Goal: Information Seeking & Learning: Check status

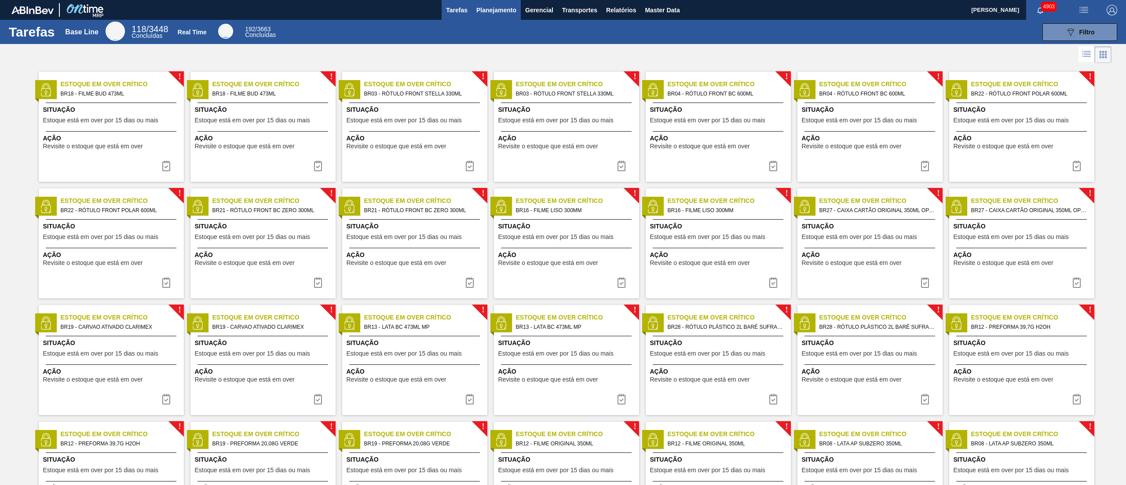
click at [498, 18] on button "Planejamento" at bounding box center [496, 10] width 49 height 20
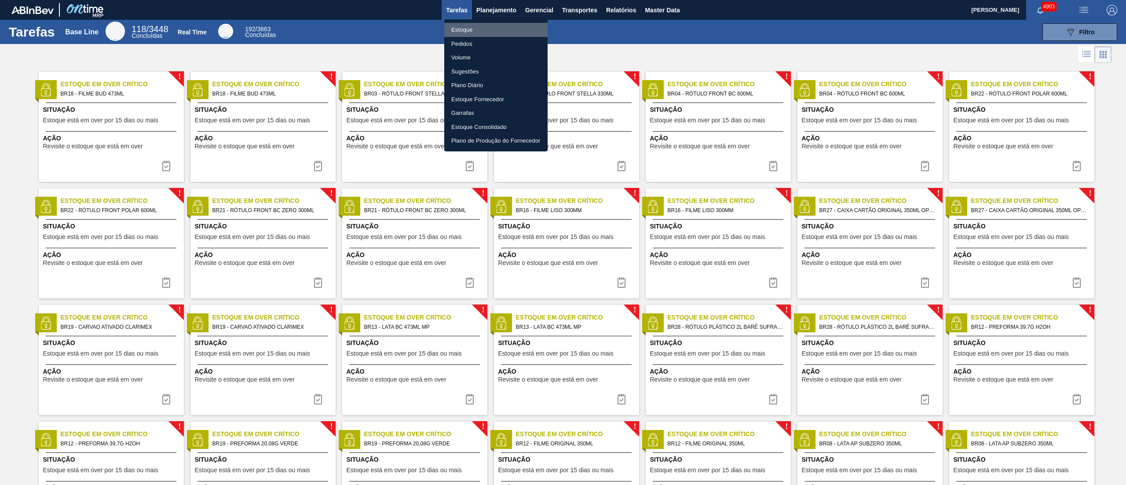
click at [456, 30] on li "Estoque" at bounding box center [495, 30] width 103 height 14
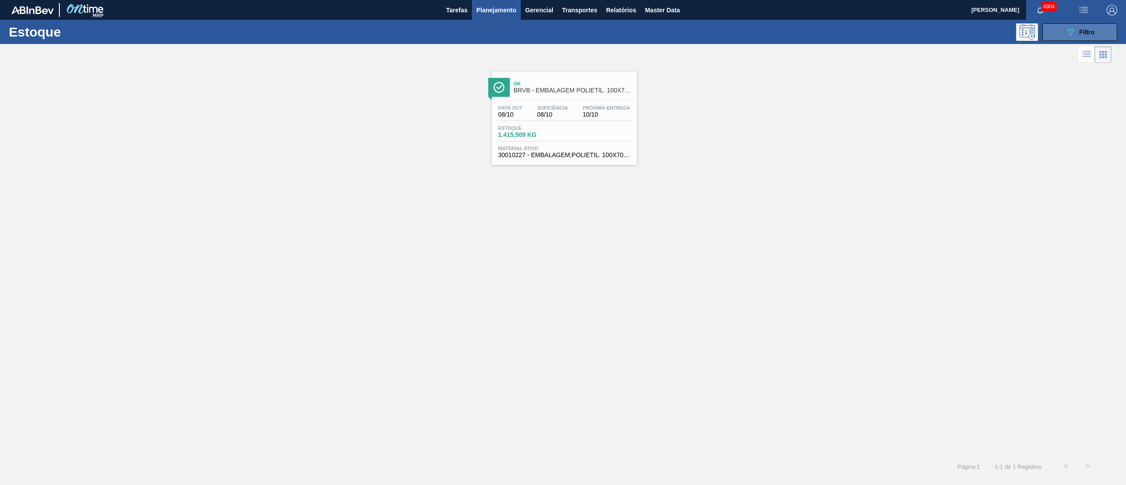
click at [562, 33] on span "Filtro" at bounding box center [1086, 32] width 15 height 7
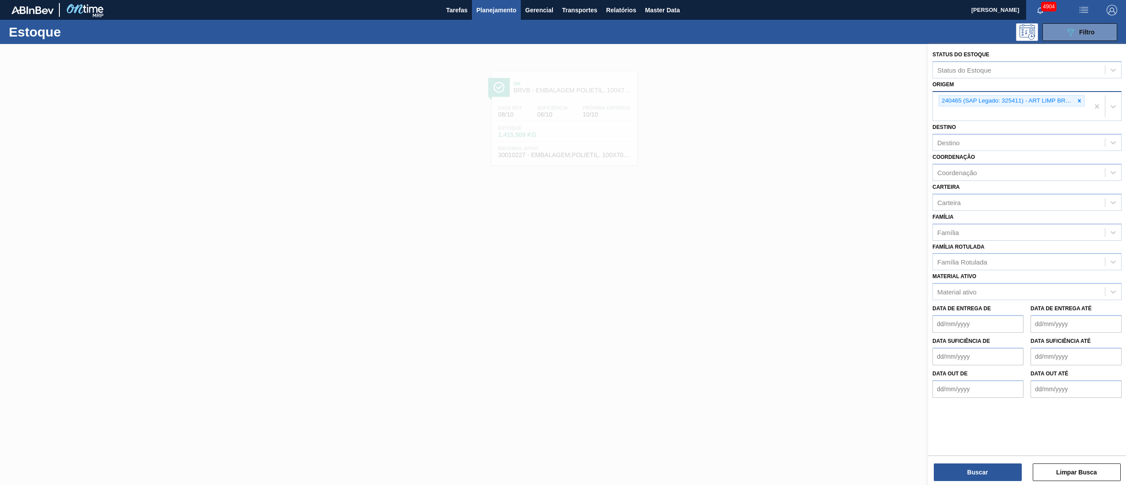
click at [562, 101] on div "240465 (SAP Legado: 325411) - ART LIMP BRASIL EIRELI" at bounding box center [1011, 106] width 156 height 29
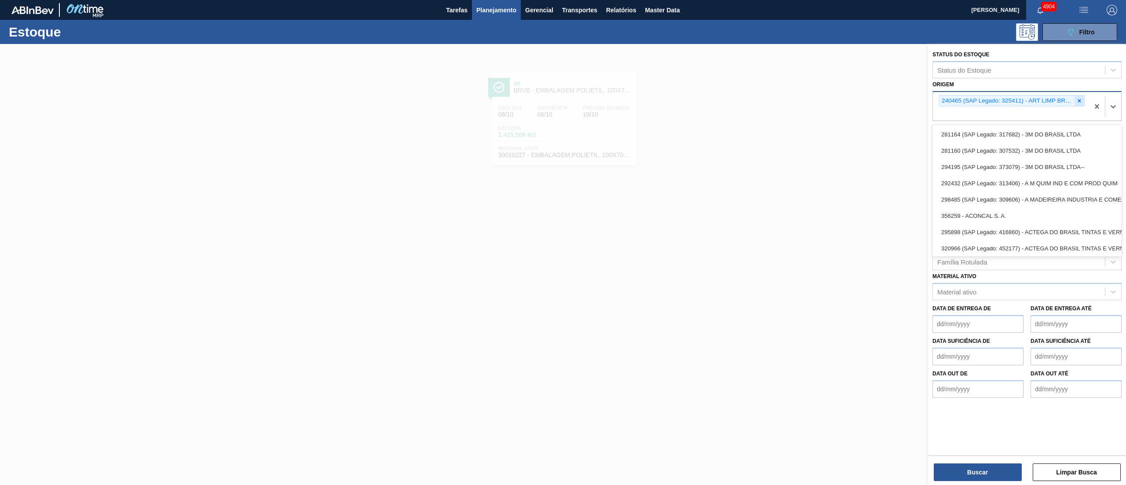
click at [562, 102] on icon at bounding box center [1079, 101] width 6 height 6
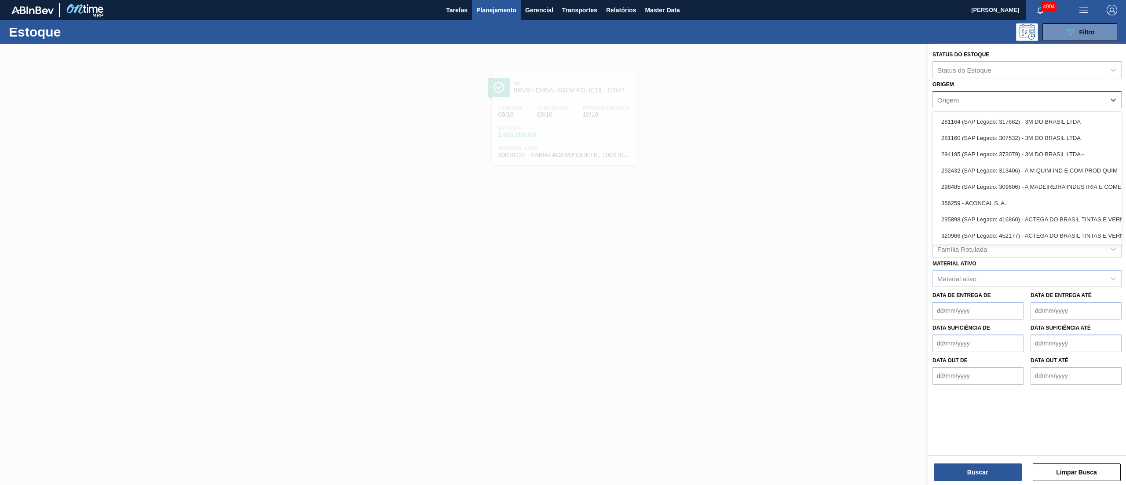
click at [562, 78] on div "Origem option 240465 (SAP Legado: 325411) - ART LIMP BRASIL EIRELI, deselected.…" at bounding box center [1026, 93] width 189 height 30
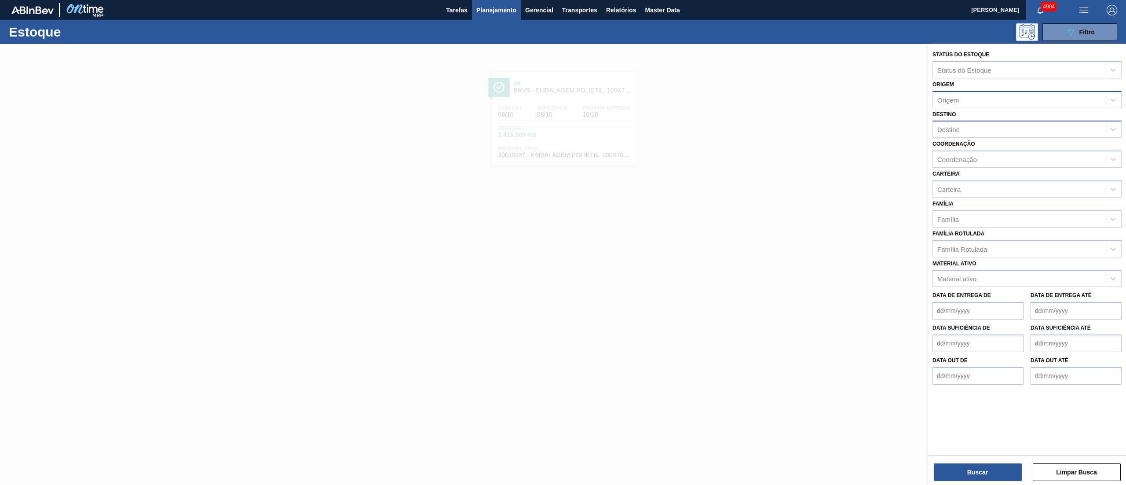
click at [562, 128] on div "Destino" at bounding box center [948, 129] width 22 height 7
type input "brv3"
click at [562, 151] on div "BRV3 - Vidros Rio" at bounding box center [1026, 151] width 189 height 16
click at [562, 242] on button "Buscar" at bounding box center [977, 472] width 88 height 18
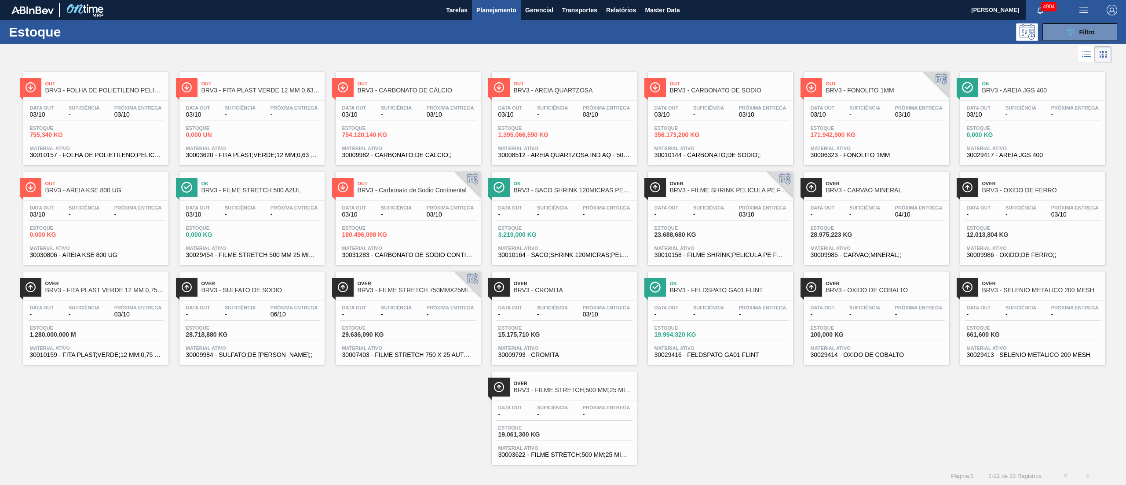
click at [528, 125] on span "Estoque" at bounding box center [529, 127] width 62 height 5
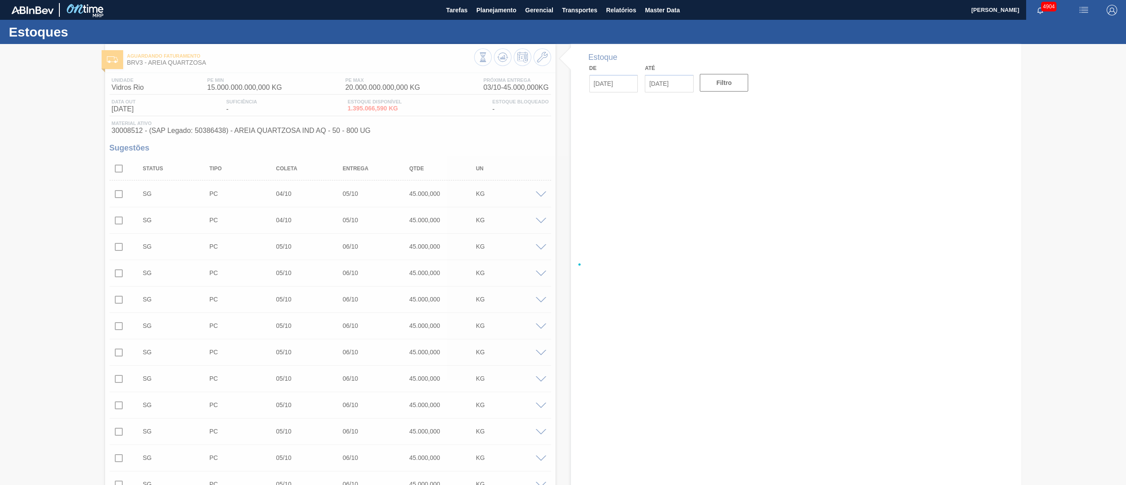
type input "[DATE]"
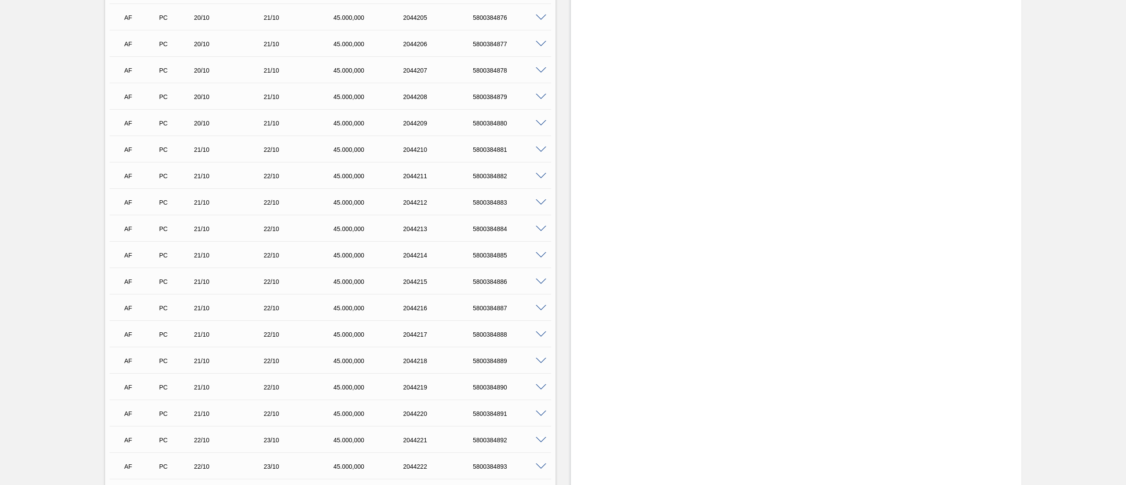
scroll to position [12715, 0]
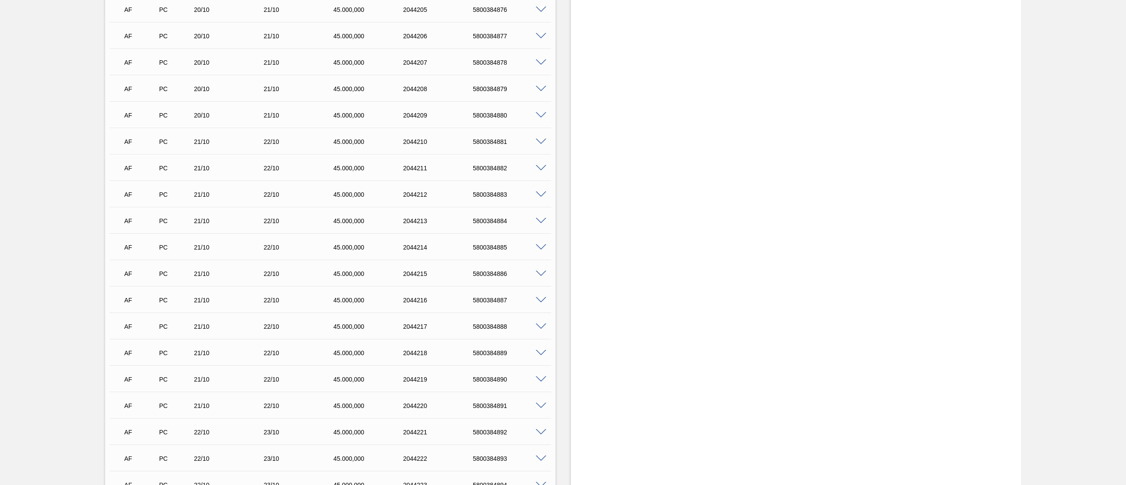
click at [481, 242] on div "AF PC 21/10 22/10 45.000,000 2044218 5800384889" at bounding box center [328, 352] width 418 height 18
click at [479, 242] on div "AF PC 21/10 22/10 45.000,000 2044218 5800384889" at bounding box center [328, 352] width 418 height 18
click at [480, 242] on div "AF PC 21/10 22/10 45.000,000 2044218 5800384889" at bounding box center [328, 352] width 418 height 18
click at [482, 242] on div "AF PC 21/10 22/10 45.000,000 2044218 5800384889 Material 30008512 - AREIA QUART…" at bounding box center [329, 352] width 441 height 26
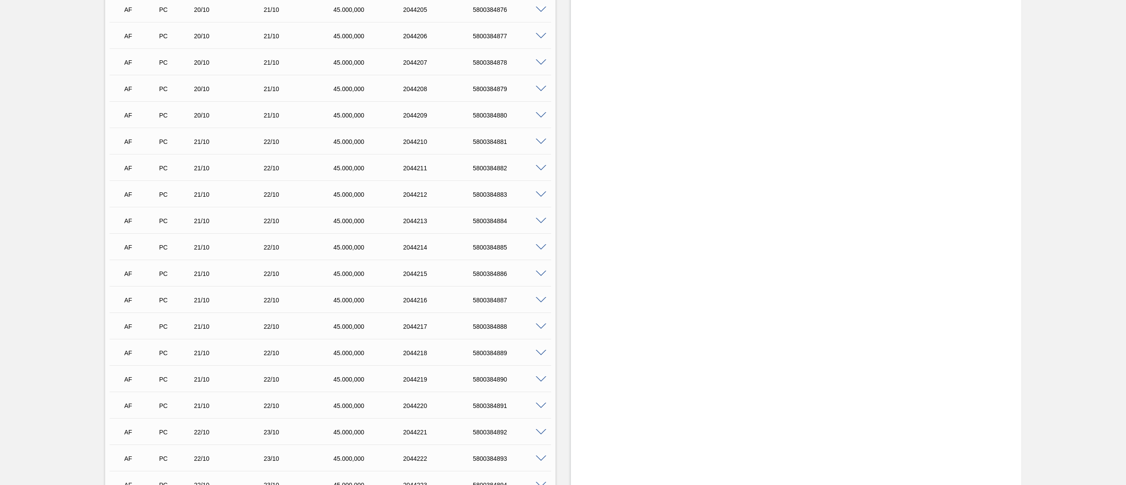
click at [481, 242] on div "AF PC 21/10 22/10 45.000,000 2044218 5800384889" at bounding box center [329, 352] width 441 height 22
click at [479, 242] on div "5800384889" at bounding box center [510, 352] width 80 height 7
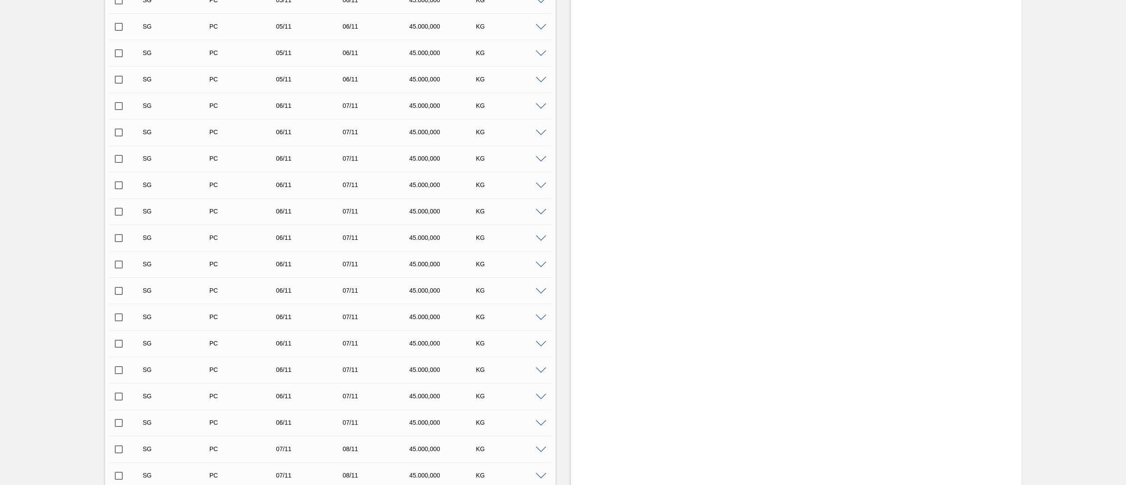
scroll to position [0, 0]
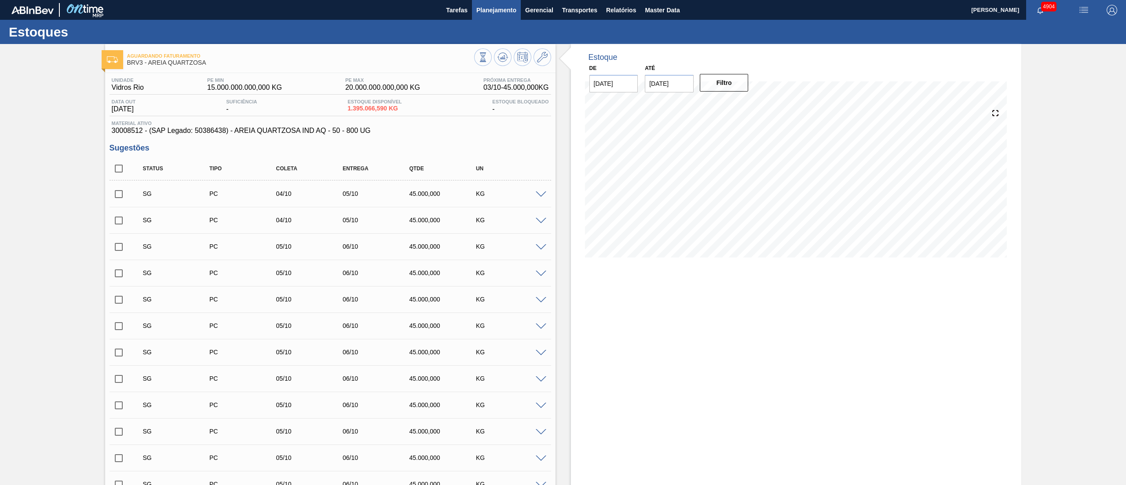
click at [500, 16] on button "Planejamento" at bounding box center [496, 10] width 49 height 20
click at [496, 35] on li "Pedidos" at bounding box center [495, 39] width 77 height 8
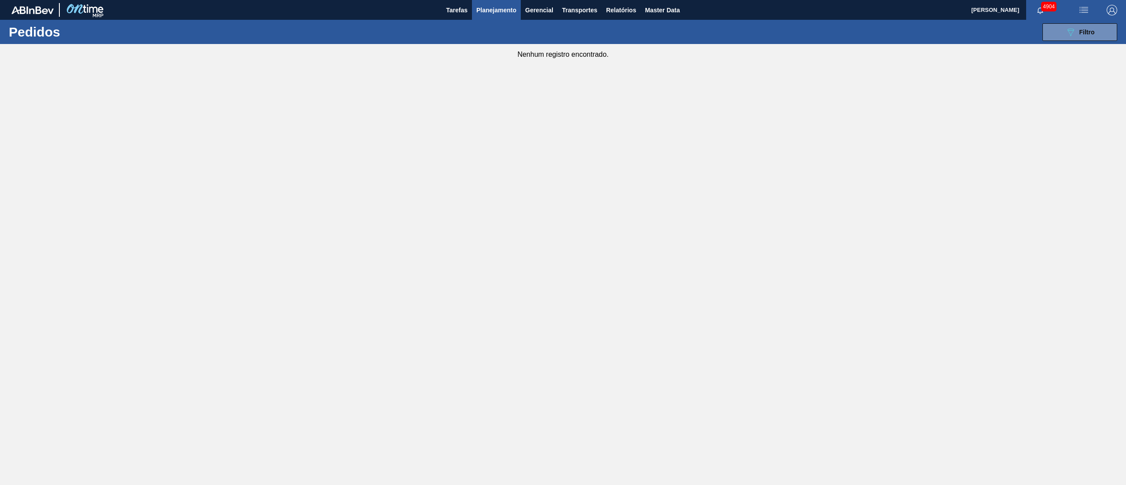
click at [463, 29] on li "Estoque" at bounding box center [495, 31] width 77 height 8
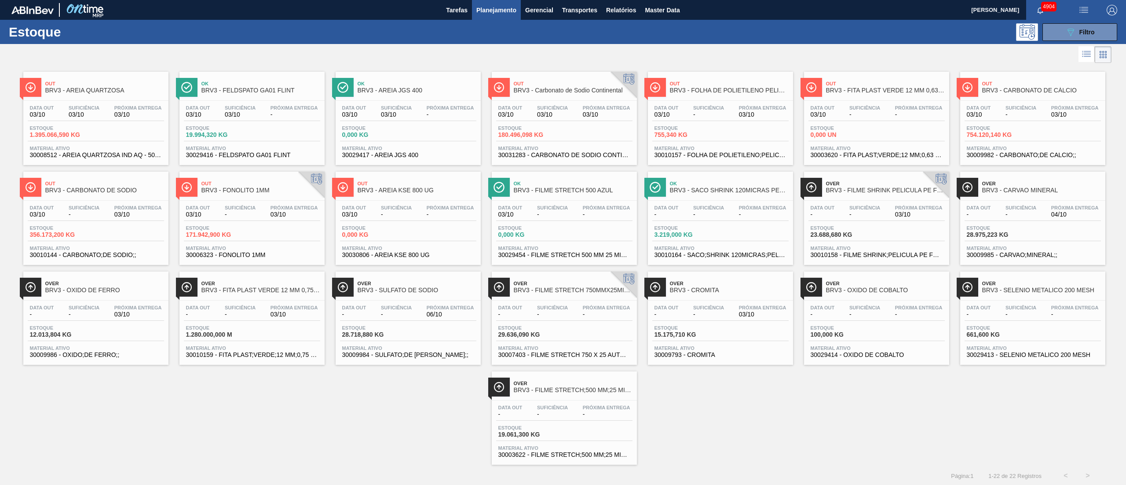
click at [562, 119] on div "Data out 03/10 Suficiência 03/10 Próxima Entrega 03/10" at bounding box center [564, 113] width 136 height 16
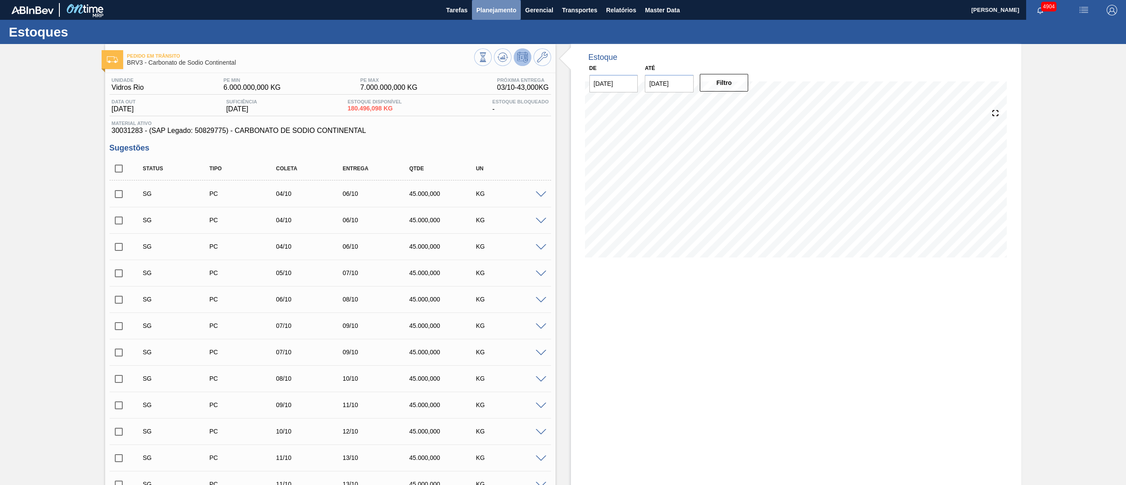
click at [487, 10] on span "Planejamento" at bounding box center [496, 10] width 40 height 11
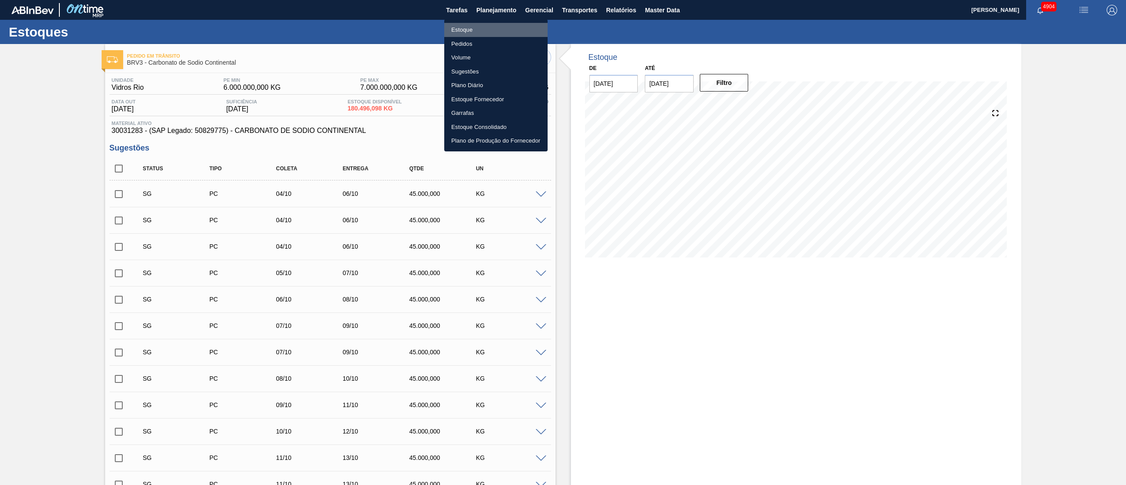
click at [473, 31] on li "Estoque" at bounding box center [495, 30] width 103 height 14
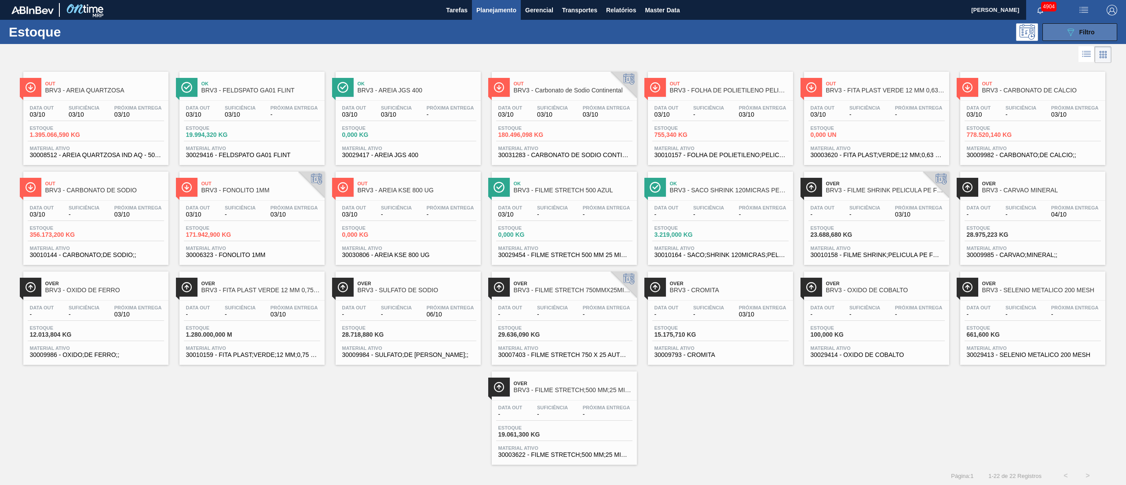
click at [562, 29] on button "089F7B8B-B2A5-4AFE-B5C0-19BA573D28AC Filtro" at bounding box center [1079, 32] width 75 height 18
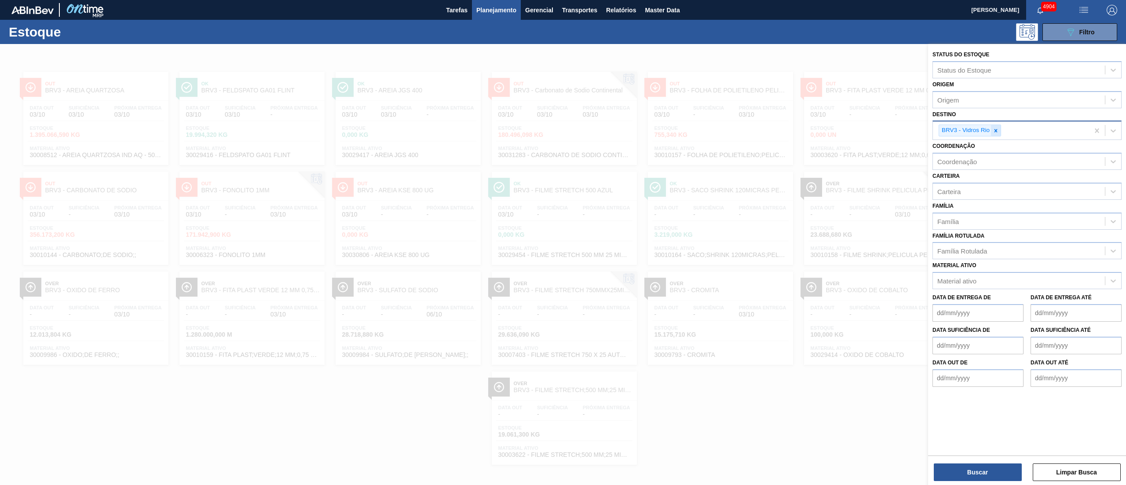
click at [562, 126] on div at bounding box center [996, 130] width 10 height 11
type input "brvc"
click at [562, 4] on button "Master Data" at bounding box center [662, 10] width 44 height 20
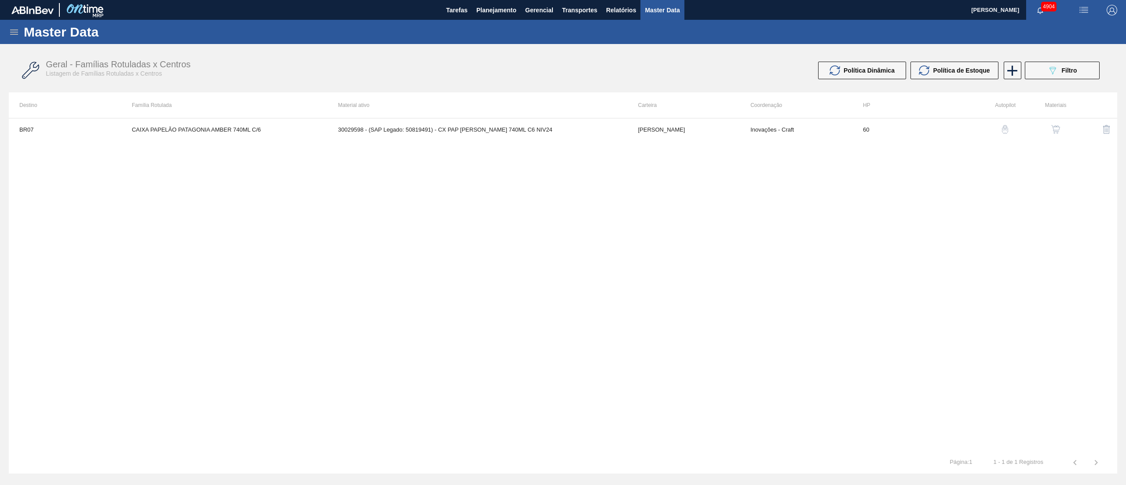
click at [16, 28] on icon at bounding box center [14, 32] width 11 height 11
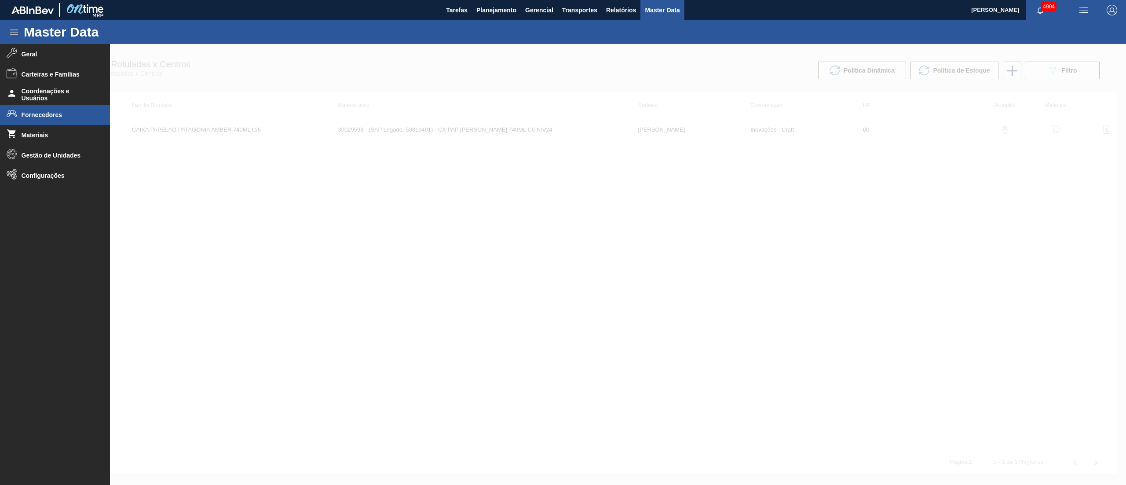
click at [15, 110] on icon at bounding box center [12, 113] width 11 height 11
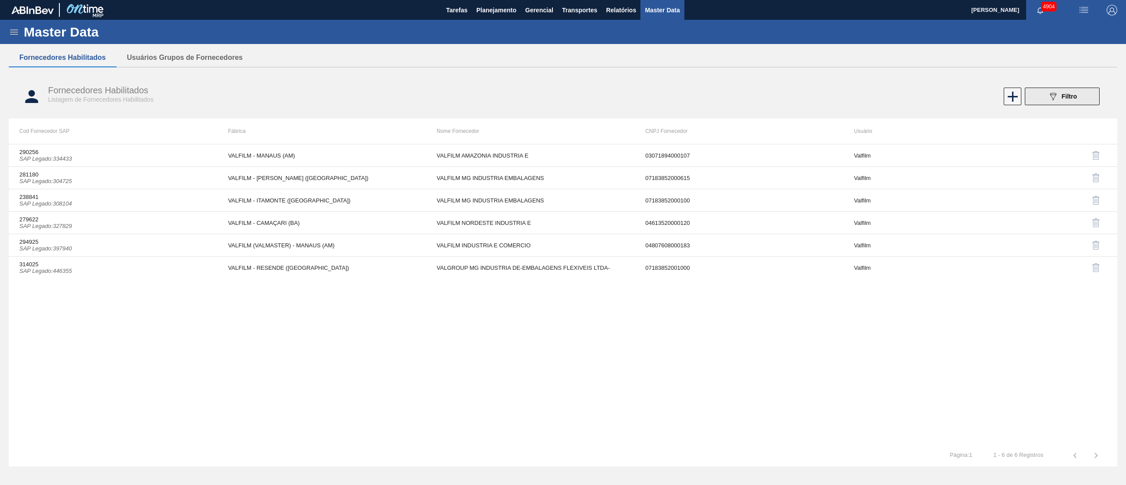
click at [562, 98] on icon "089F7B8B-B2A5-4AFE-B5C0-19BA573D28AC" at bounding box center [1052, 96] width 11 height 11
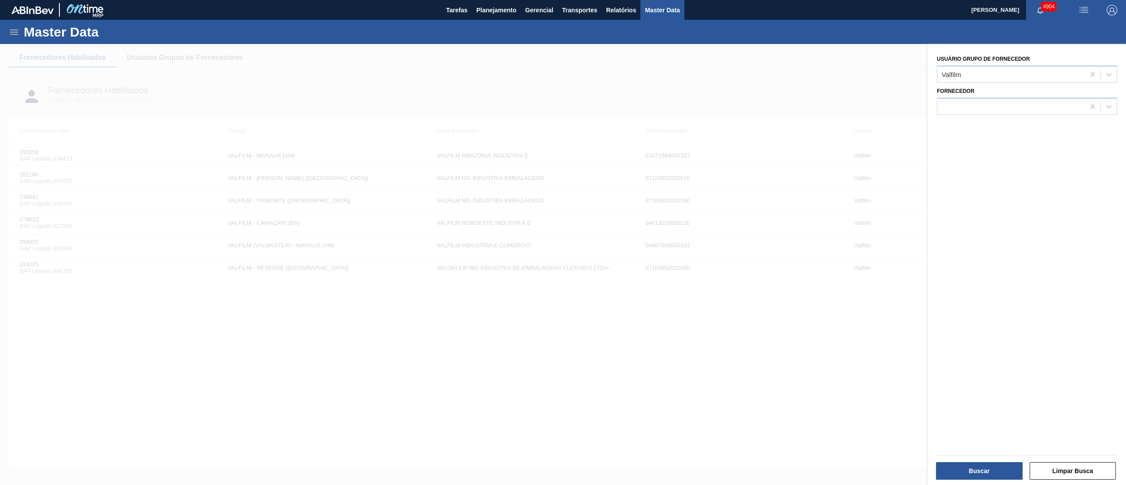
click at [11, 33] on icon at bounding box center [14, 32] width 11 height 11
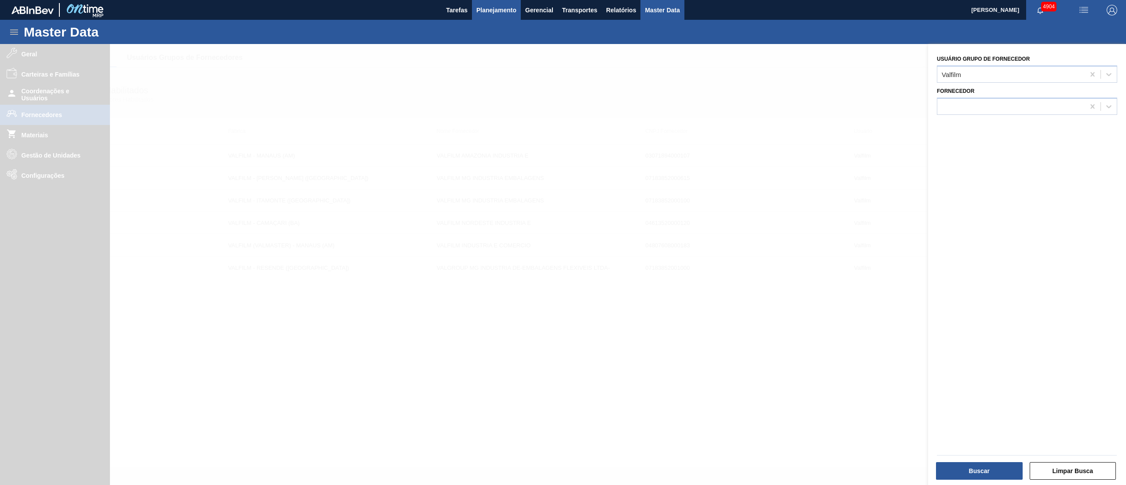
click at [488, 10] on span "Planejamento" at bounding box center [496, 10] width 40 height 11
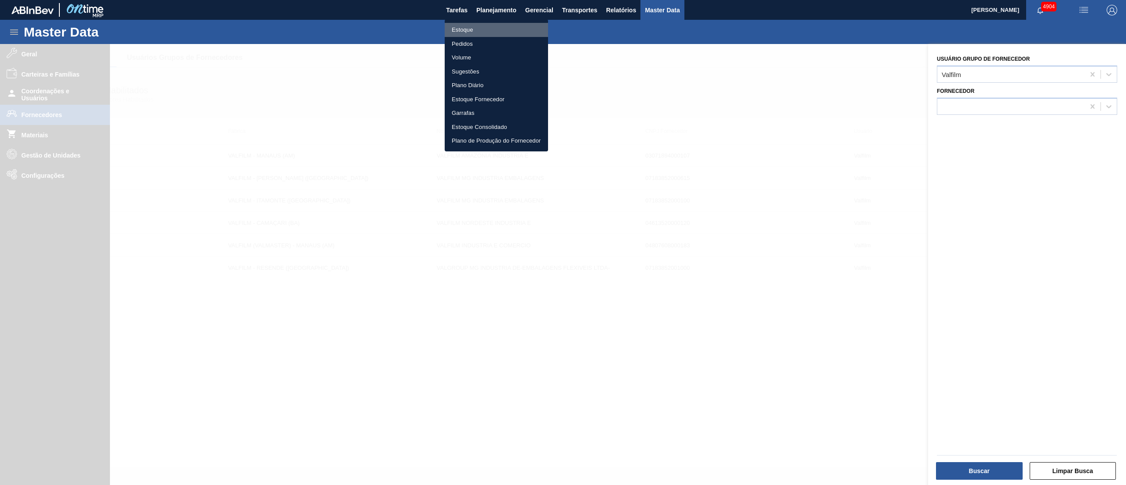
click at [449, 28] on li "Estoque" at bounding box center [495, 30] width 103 height 14
